Goal: Task Accomplishment & Management: Complete application form

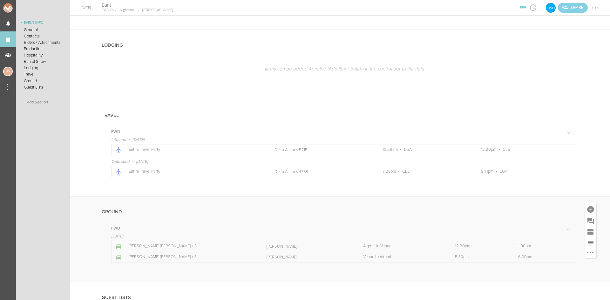
scroll to position [513, 0]
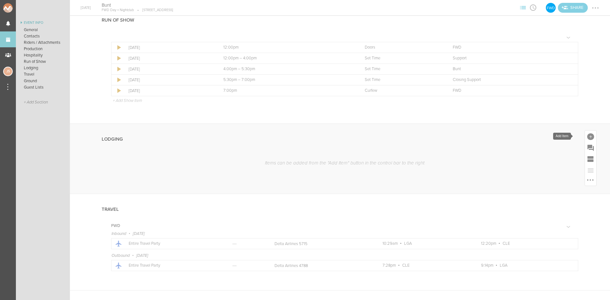
click at [587, 134] on div at bounding box center [590, 136] width 7 height 7
click at [529, 188] on icon at bounding box center [528, 192] width 13 height 13
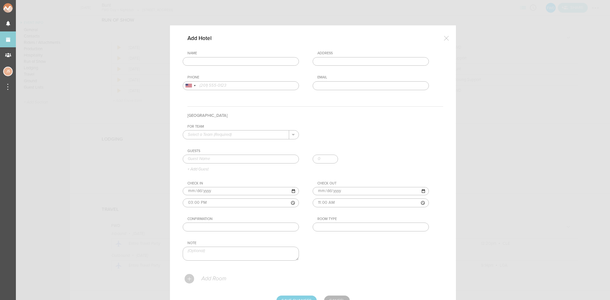
scroll to position [31, 0]
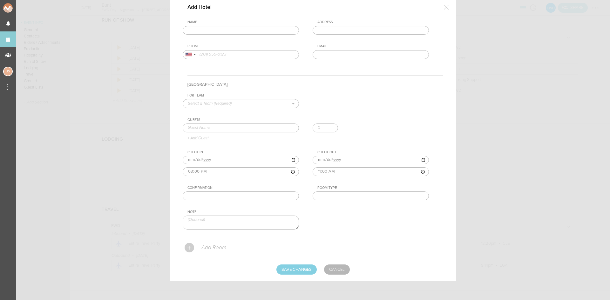
click at [214, 27] on input "text" at bounding box center [241, 30] width 116 height 9
drag, startPoint x: 223, startPoint y: 49, endPoint x: 230, endPoint y: 67, distance: 20.2
click at [223, 49] on div "Name the [PERSON_NAME] [GEOGRAPHIC_DATA][PERSON_NAME], [GEOGRAPHIC_DATA], [GEOG…" at bounding box center [313, 44] width 260 height 49
type input "The [PERSON_NAME], [GEOGRAPHIC_DATA]"
type input "[STREET_ADDRESS]"
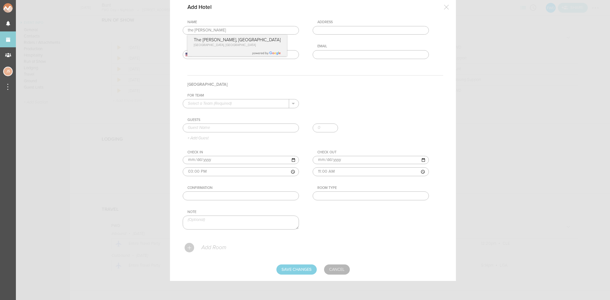
type input "[PHONE_NUMBER]"
click at [239, 102] on input "text" at bounding box center [236, 103] width 106 height 8
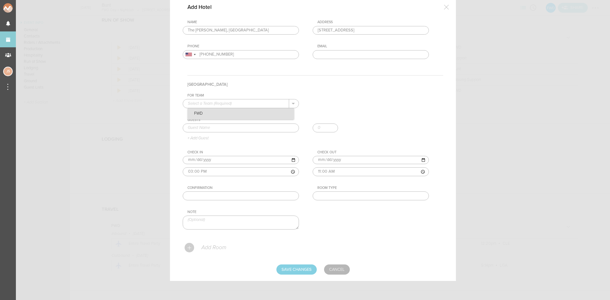
click at [242, 116] on p "FWD" at bounding box center [241, 113] width 106 height 11
type input "FWD"
click at [243, 130] on input "text" at bounding box center [241, 128] width 116 height 9
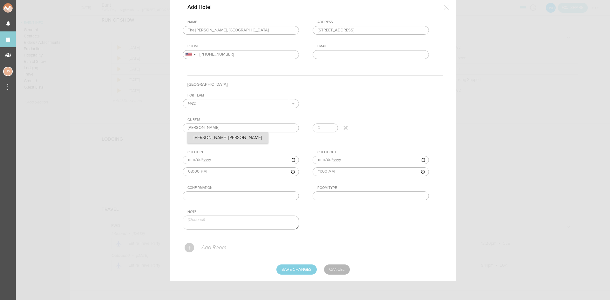
type input "[PERSON_NAME] [PERSON_NAME]"
click at [215, 140] on div "Guests [PERSON_NAME] [PERSON_NAME] [PERSON_NAME] [PERSON_NAME] + Add Guest" at bounding box center [313, 129] width 260 height 23
click at [384, 199] on input "text" at bounding box center [370, 195] width 116 height 9
type input "Double"
click at [201, 247] on p "Add Room" at bounding box center [213, 247] width 25 height 6
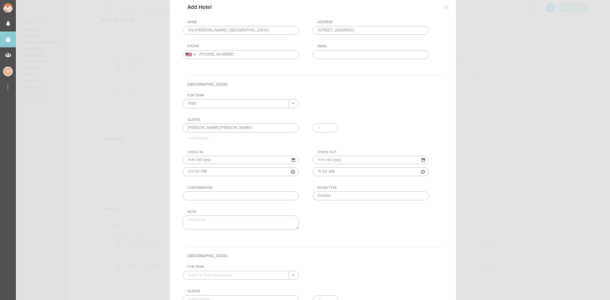
scroll to position [95, 0]
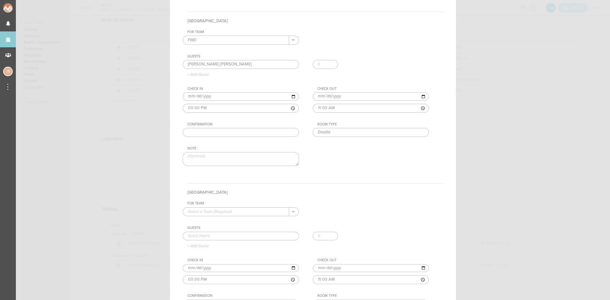
click at [217, 210] on input "text" at bounding box center [236, 212] width 106 height 8
click at [218, 224] on p "FWD" at bounding box center [241, 222] width 106 height 11
type input "FWD"
click at [218, 236] on input "text" at bounding box center [241, 236] width 116 height 9
type input "[PERSON_NAME] [PERSON_NAME]"
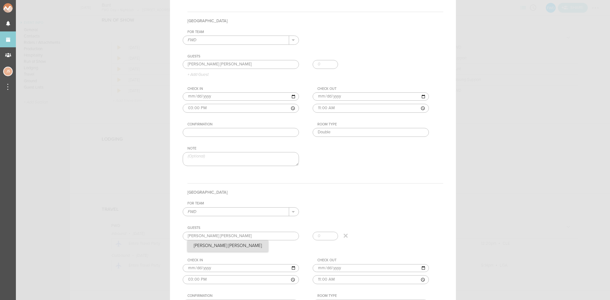
click at [217, 242] on div "[PERSON_NAME] [PERSON_NAME] [PERSON_NAME] [PERSON_NAME]" at bounding box center [313, 238] width 260 height 12
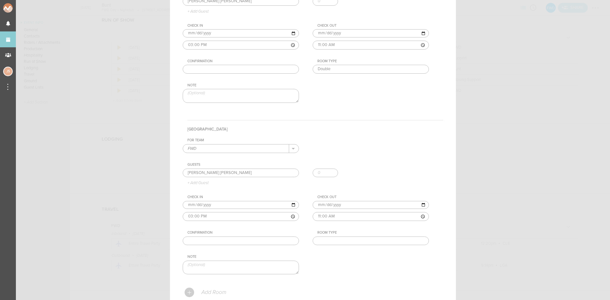
scroll to position [158, 0]
click at [333, 240] on input "text" at bounding box center [370, 240] width 116 height 9
type input "Double"
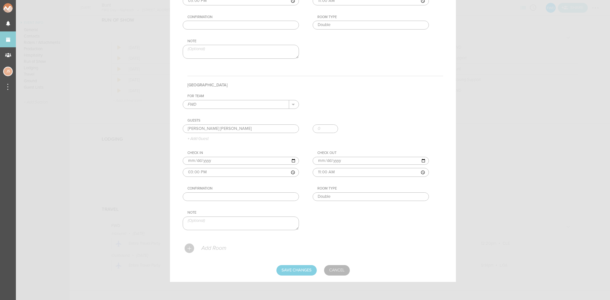
scroll to position [203, 0]
click at [301, 270] on input "Save Changes" at bounding box center [296, 269] width 40 height 10
type input "Saving..."
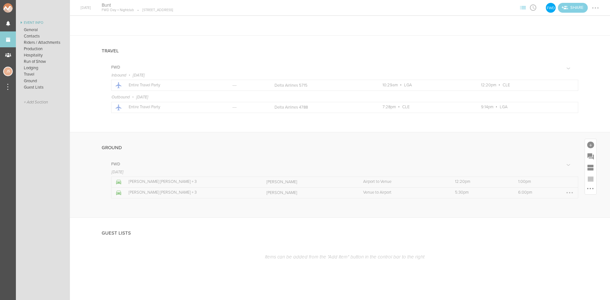
scroll to position [695, 0]
click at [569, 181] on div at bounding box center [569, 181] width 1 height 1
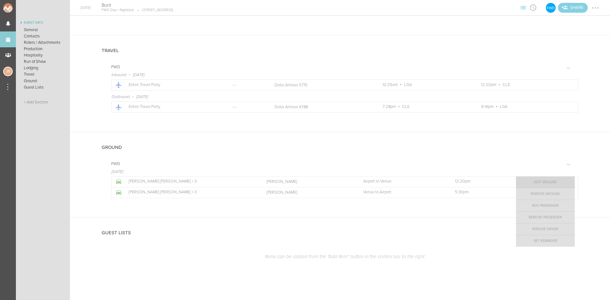
click at [556, 182] on link "Edit Ground" at bounding box center [545, 182] width 59 height 11
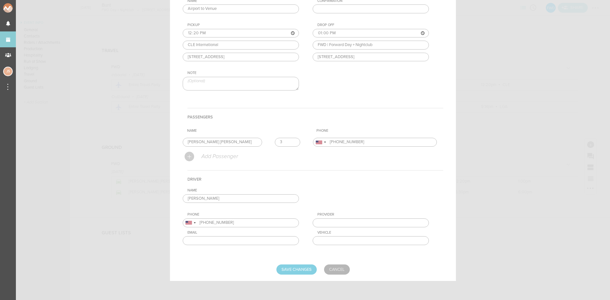
scroll to position [104, 0]
click at [317, 32] on input "13:00" at bounding box center [370, 33] width 116 height 9
type input "12:50"
type input "The [PERSON_NAME], [GEOGRAPHIC_DATA]"
type input "[STREET_ADDRESS]"
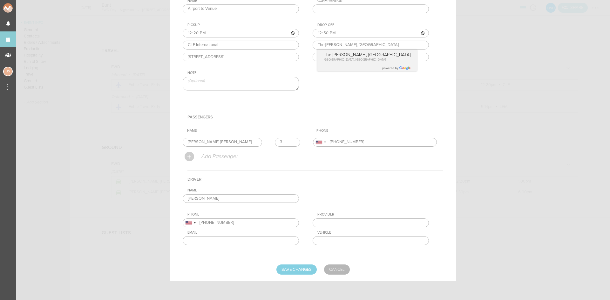
click at [335, 53] on div "Drop Off 12:50 The [PERSON_NAME], [GEOGRAPHIC_DATA] The [PERSON_NAME], [GEOGRAP…" at bounding box center [376, 42] width 129 height 38
click at [305, 271] on input "Save Changes" at bounding box center [296, 269] width 40 height 10
type input "Saving..."
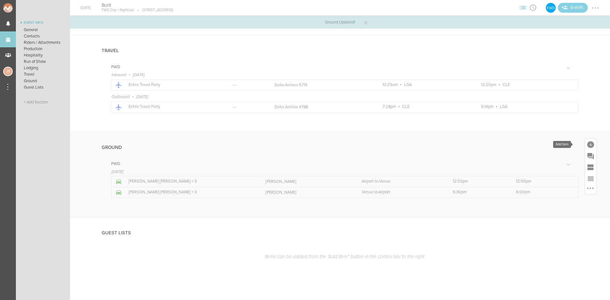
click at [587, 145] on div at bounding box center [590, 144] width 7 height 7
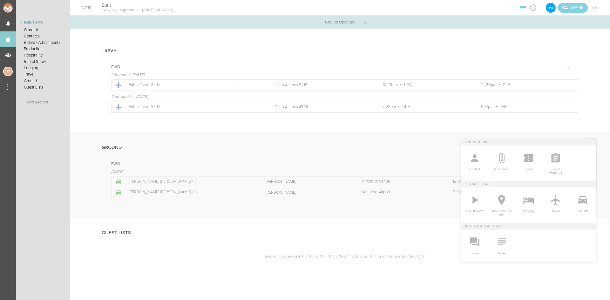
click at [578, 202] on icon at bounding box center [582, 200] width 9 height 8
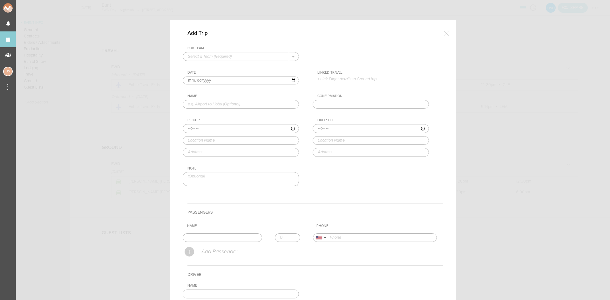
scroll to position [0, 0]
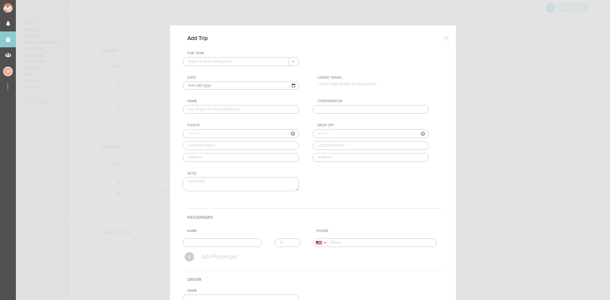
click at [236, 62] on input "text" at bounding box center [236, 61] width 106 height 8
drag, startPoint x: 236, startPoint y: 68, endPoint x: 235, endPoint y: 71, distance: 3.9
click at [236, 68] on p "FWD" at bounding box center [241, 71] width 106 height 11
type input "FWD"
click at [197, 109] on input "text" at bounding box center [241, 109] width 116 height 9
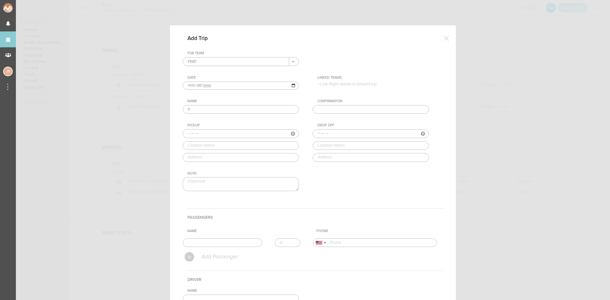
type input "Hotel to Venue"
click at [183, 135] on input "time" at bounding box center [241, 133] width 116 height 9
type input "15:20"
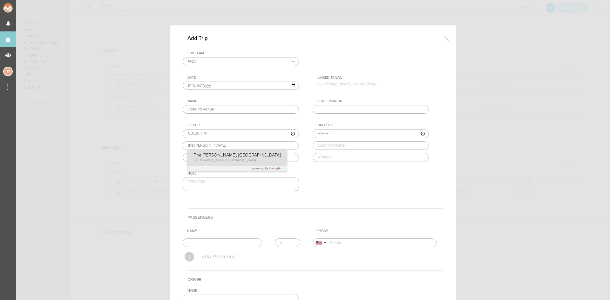
type input "The [PERSON_NAME], [GEOGRAPHIC_DATA]"
type input "[STREET_ADDRESS]"
click at [206, 159] on div "Pickup 15:20 The [PERSON_NAME], [GEOGRAPHIC_DATA] [GEOGRAPHIC_DATA][PERSON_NAME…" at bounding box center [247, 142] width 129 height 38
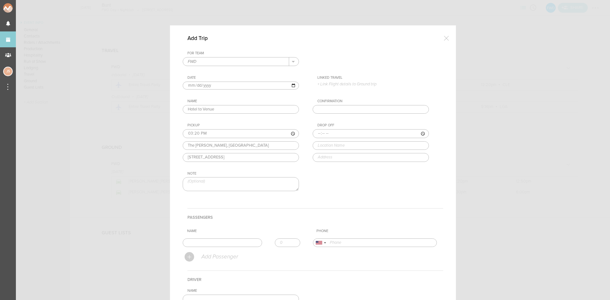
click at [313, 133] on input "time" at bounding box center [370, 133] width 116 height 9
type input "15:30"
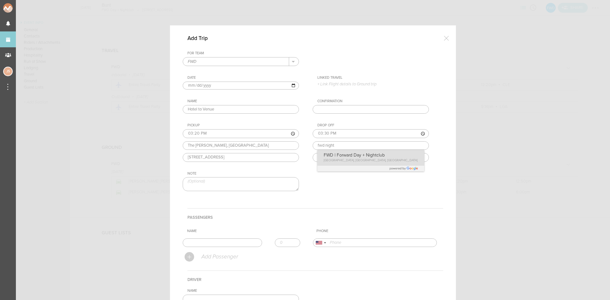
click at [339, 158] on div "Drop Off 15:30 fwd night FWD | Forward Day + Nightclub [GEOGRAPHIC_DATA], [GEOG…" at bounding box center [376, 142] width 129 height 38
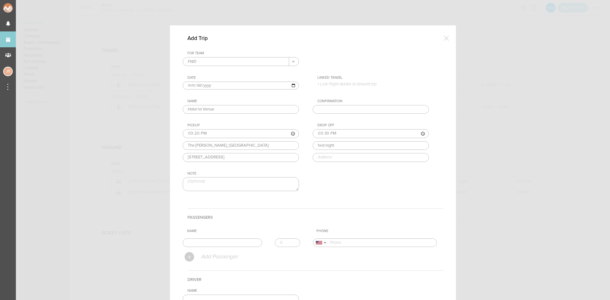
type input "FWD | Forward Day + Nightclub"
type input "[STREET_ADDRESS]"
click at [243, 241] on input "text" at bounding box center [222, 242] width 79 height 9
type input "[PERSON_NAME] [PERSON_NAME]"
type input "15208610191"
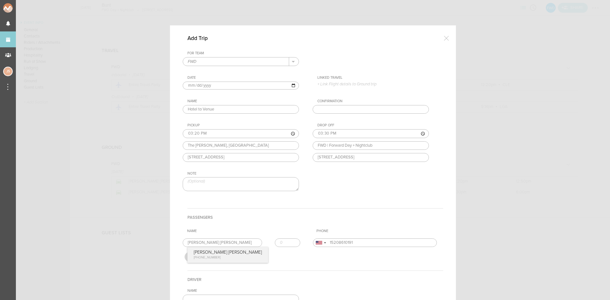
drag, startPoint x: 214, startPoint y: 251, endPoint x: 218, endPoint y: 250, distance: 3.9
click at [213, 251] on form "For Team FWD + Add New Team FWD . FWD Date [DATE] Linked Travel 8/31 • DL 5715 …" at bounding box center [313, 213] width 260 height 324
click at [290, 240] on input "1" at bounding box center [287, 242] width 25 height 9
click at [290, 240] on input "2" at bounding box center [287, 242] width 25 height 9
type input "3"
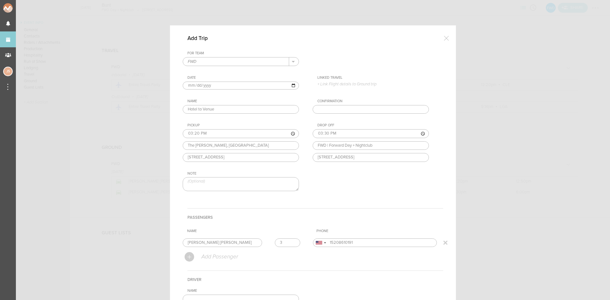
click at [290, 240] on input "3" at bounding box center [287, 242] width 25 height 9
click at [285, 214] on h4 "Passengers" at bounding box center [315, 217] width 256 height 18
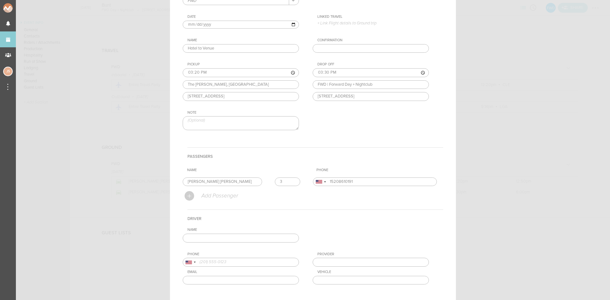
scroll to position [100, 0]
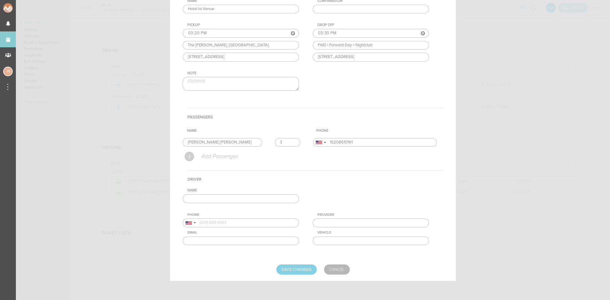
click at [239, 195] on input "text" at bounding box center [241, 198] width 116 height 9
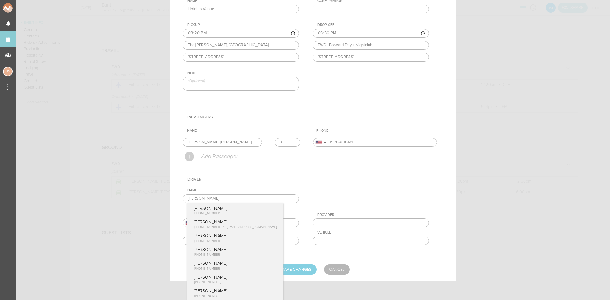
type input "[PERSON_NAME]"
type input "14402211349"
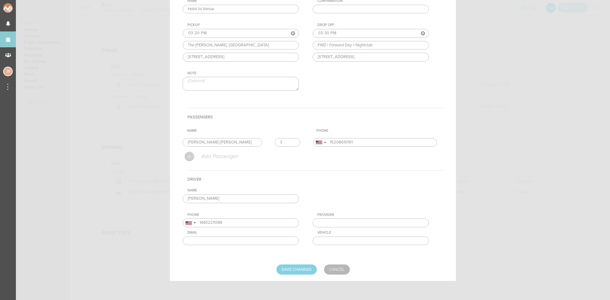
click at [236, 257] on form "For Team FWD + Add New Team FWD . FWD Date [DATE] Linked Travel 8/31 • DL 5715 …" at bounding box center [313, 113] width 260 height 324
click at [295, 270] on input "Save Changes" at bounding box center [296, 269] width 40 height 10
type input "Saving..."
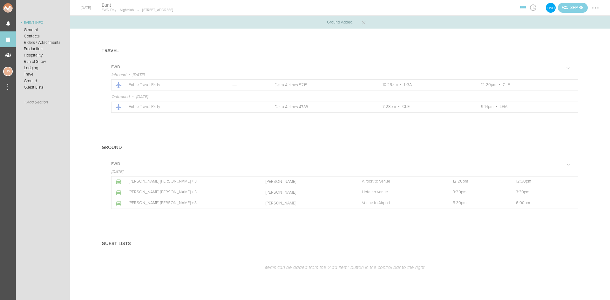
click at [596, 9] on div at bounding box center [595, 8] width 10 height 10
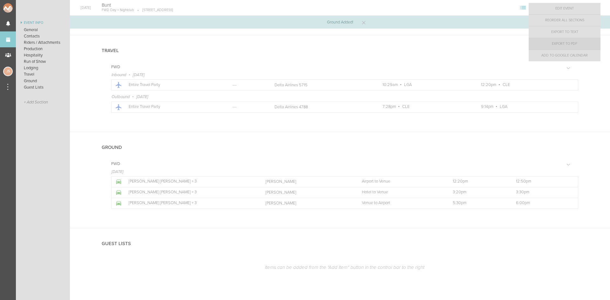
click at [587, 46] on link "Export to PDF" at bounding box center [564, 43] width 72 height 11
